Goal: Navigation & Orientation: Understand site structure

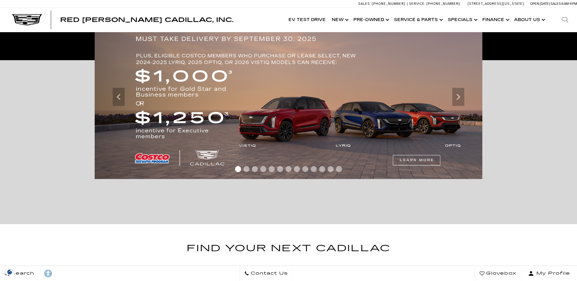
scroll to position [128, 0]
click at [458, 99] on icon "Next" at bounding box center [458, 97] width 12 height 12
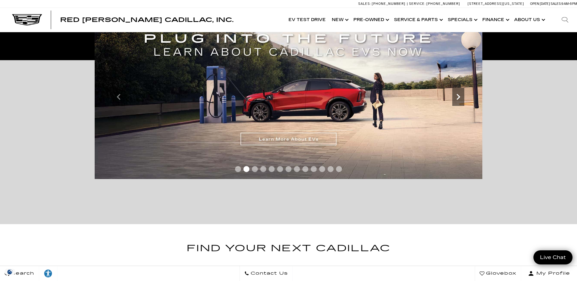
click at [459, 99] on icon "Next" at bounding box center [458, 97] width 12 height 12
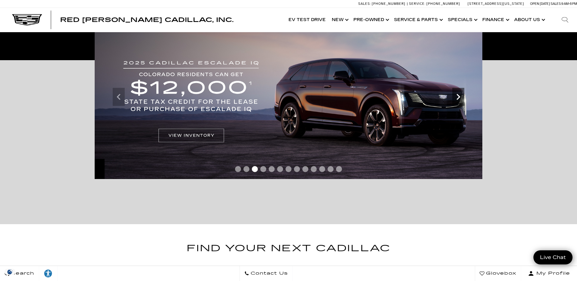
click at [459, 99] on icon "Next" at bounding box center [458, 97] width 12 height 12
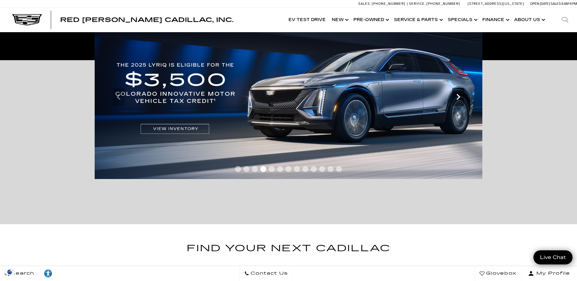
click at [459, 99] on icon "Next" at bounding box center [458, 97] width 12 height 12
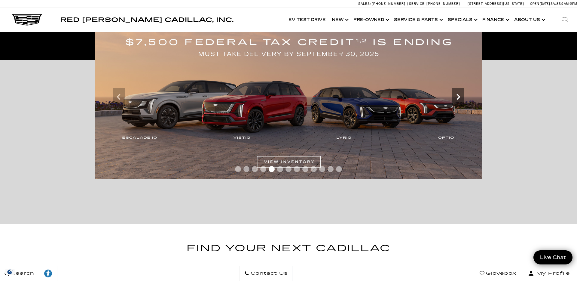
click at [459, 99] on icon "Next" at bounding box center [458, 97] width 12 height 12
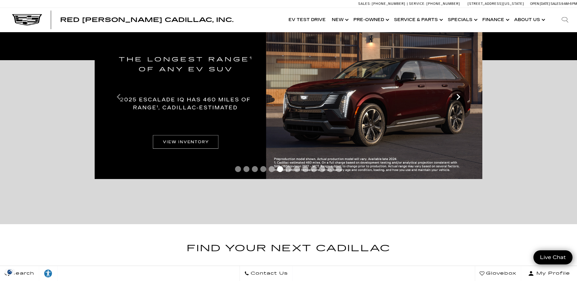
click at [459, 99] on icon "Next" at bounding box center [458, 97] width 12 height 12
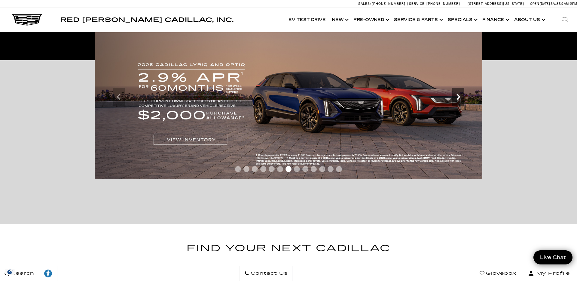
click at [459, 99] on icon "Next" at bounding box center [458, 97] width 12 height 12
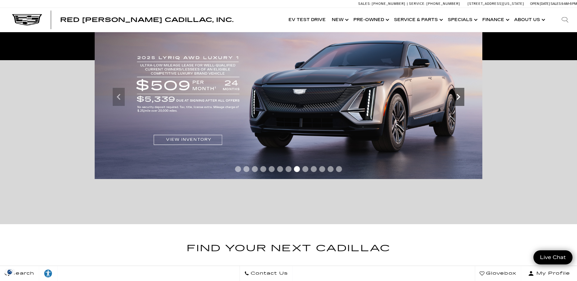
click at [459, 99] on icon "Next" at bounding box center [458, 97] width 12 height 12
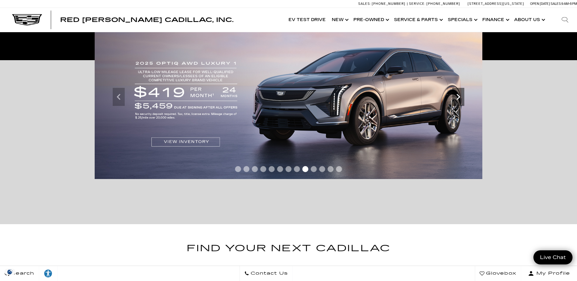
click at [459, 99] on icon "Next" at bounding box center [458, 97] width 12 height 12
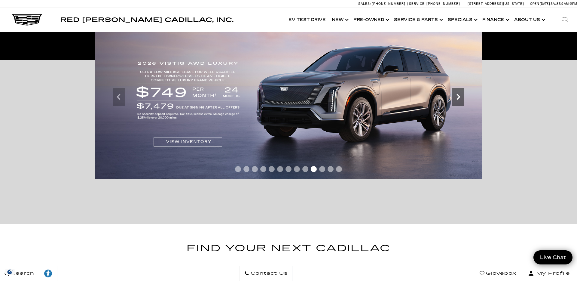
click at [459, 99] on icon "Next" at bounding box center [458, 97] width 12 height 12
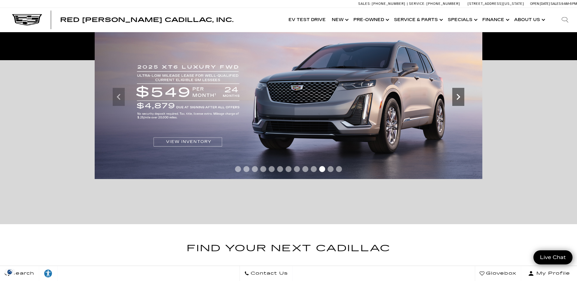
click at [459, 99] on icon "Next" at bounding box center [458, 97] width 12 height 12
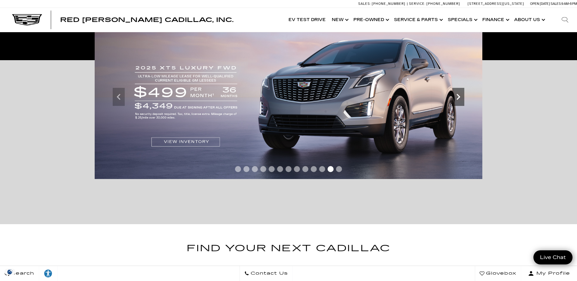
click at [459, 99] on icon "Next" at bounding box center [458, 97] width 12 height 12
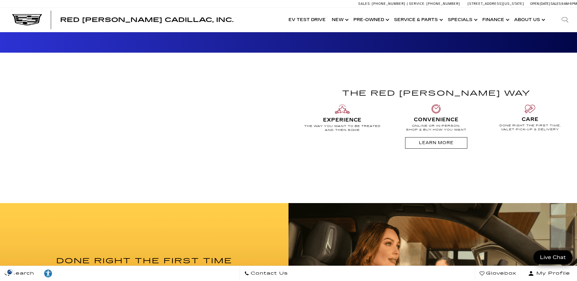
scroll to position [536, 0]
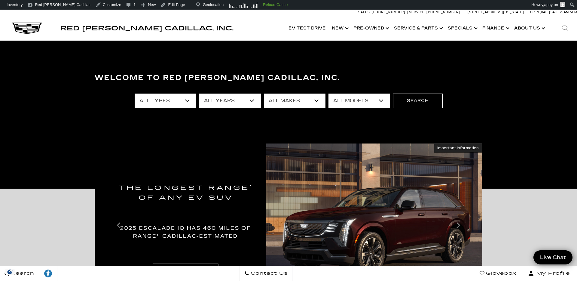
scroll to position [0, 0]
